Goal: Navigation & Orientation: Find specific page/section

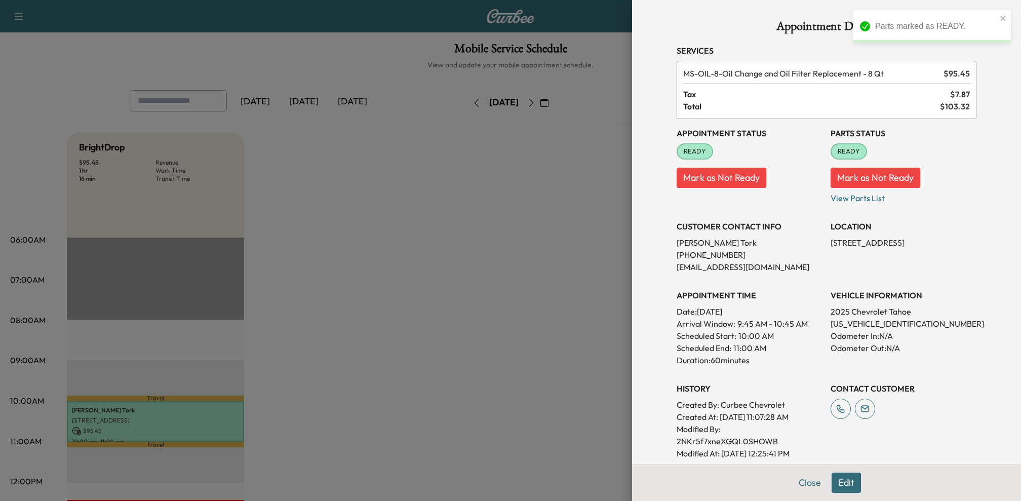
scroll to position [39, 0]
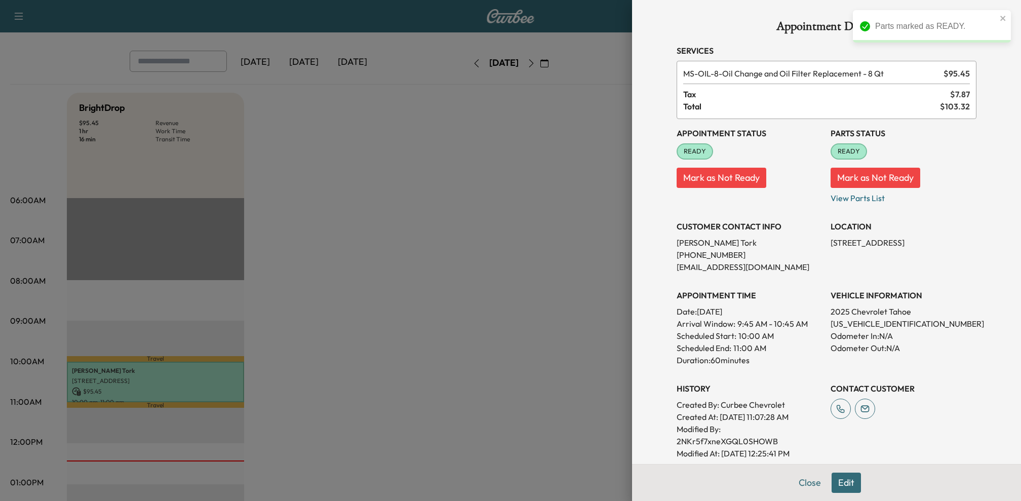
click at [526, 258] on div at bounding box center [510, 250] width 1021 height 501
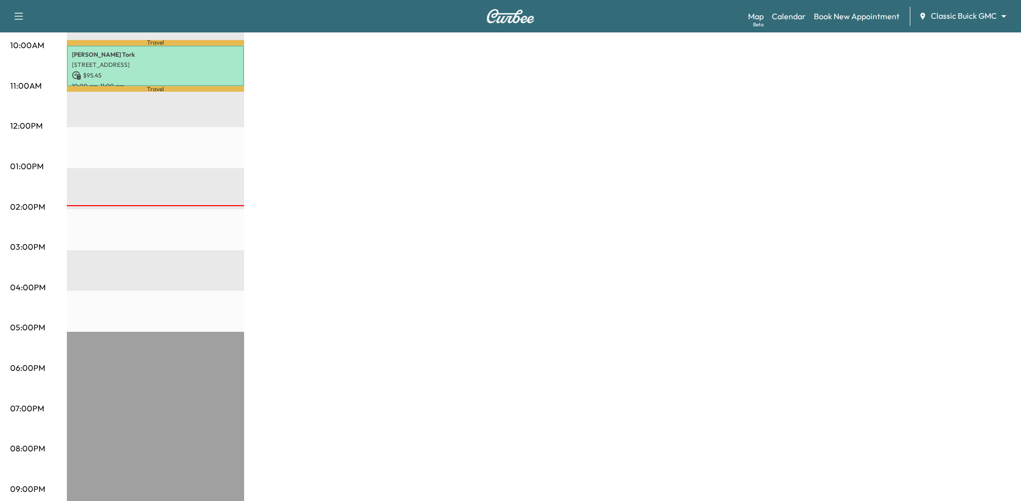
scroll to position [0, 0]
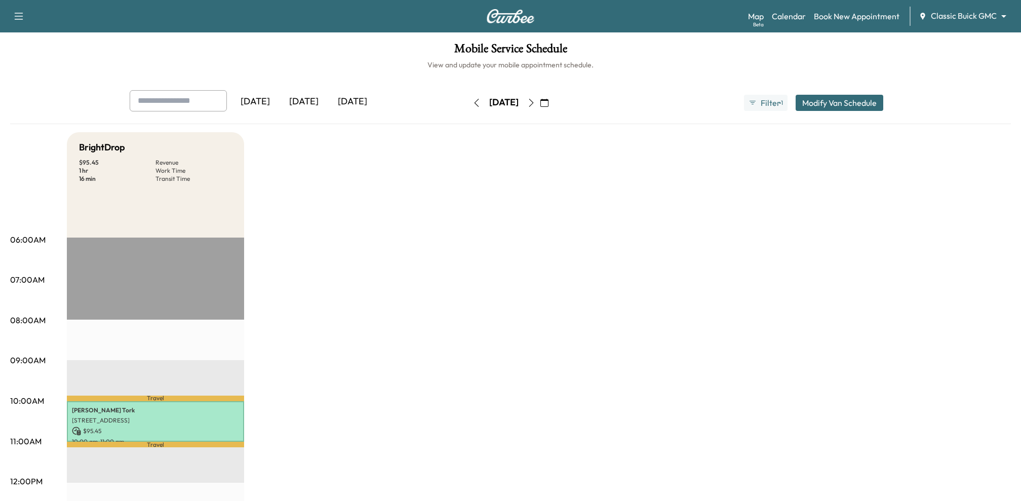
click at [540, 107] on button "button" at bounding box center [531, 103] width 17 height 16
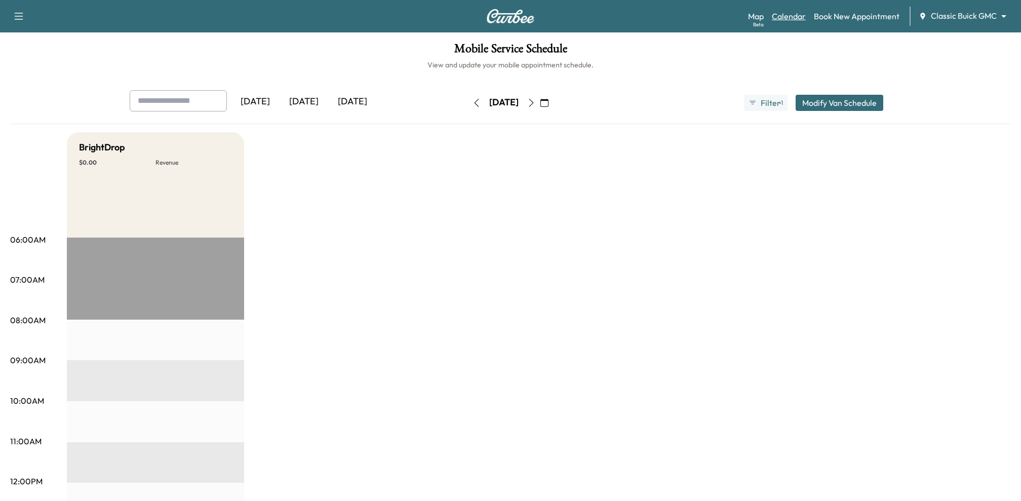
click at [792, 13] on link "Calendar" at bounding box center [789, 16] width 34 height 12
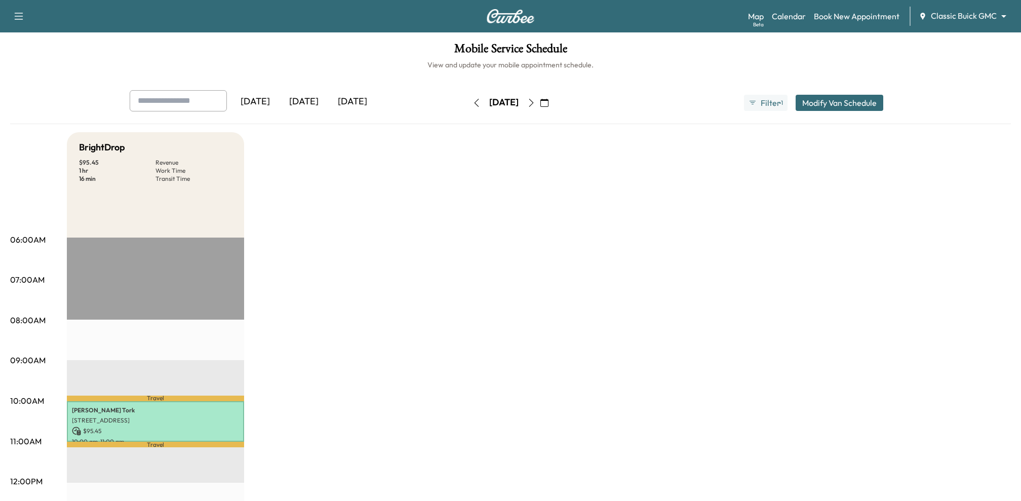
click at [745, 16] on div "Support Log Out Map Beta Calendar Book New Appointment Classic Buick GMC ******…" at bounding box center [510, 16] width 1021 height 32
click at [758, 22] on div "Beta" at bounding box center [758, 25] width 11 height 8
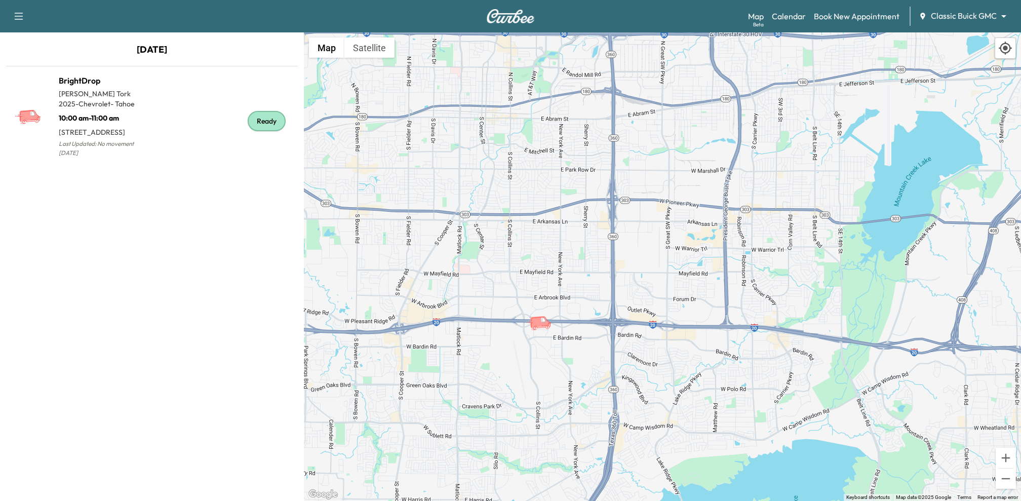
drag, startPoint x: 602, startPoint y: 444, endPoint x: 573, endPoint y: 325, distance: 122.4
click at [574, 323] on div "To activate drag with keyboard, press Alt + Enter. Once in keyboard drag state,…" at bounding box center [662, 266] width 717 height 468
click at [793, 17] on link "Calendar" at bounding box center [789, 16] width 34 height 12
